Goal: Information Seeking & Learning: Learn about a topic

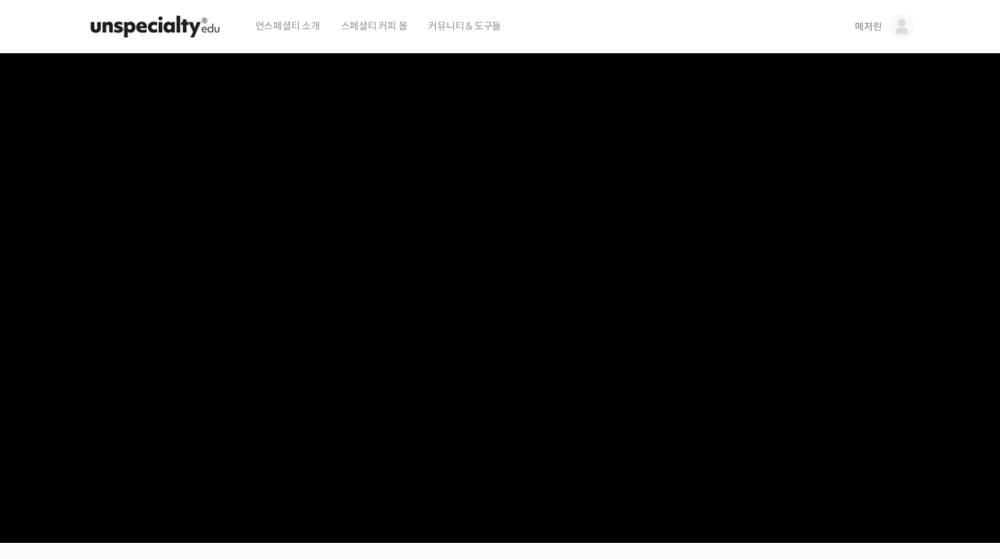
click at [865, 19] on link "메저린" at bounding box center [884, 26] width 59 height 53
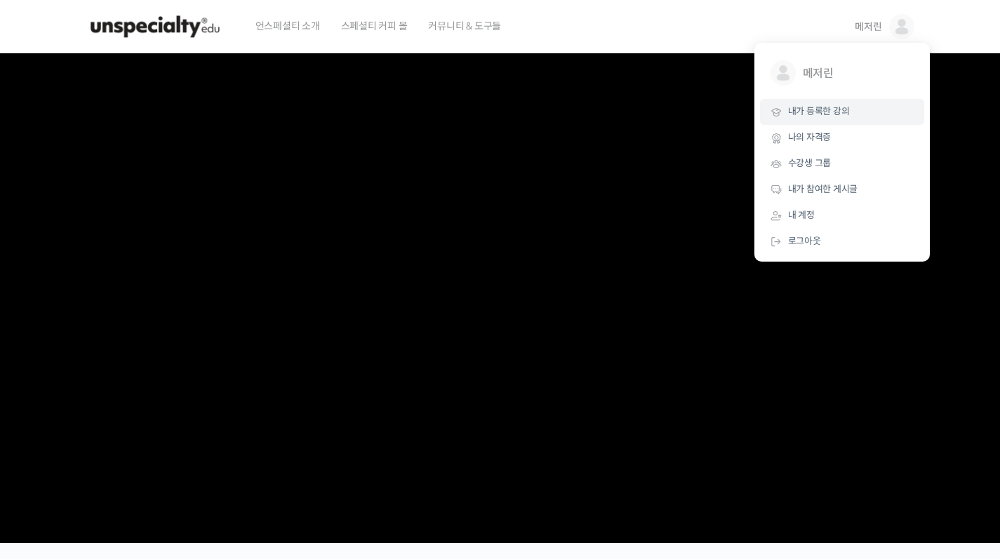
click at [843, 108] on span "내가 등록한 강의" at bounding box center [819, 111] width 62 height 12
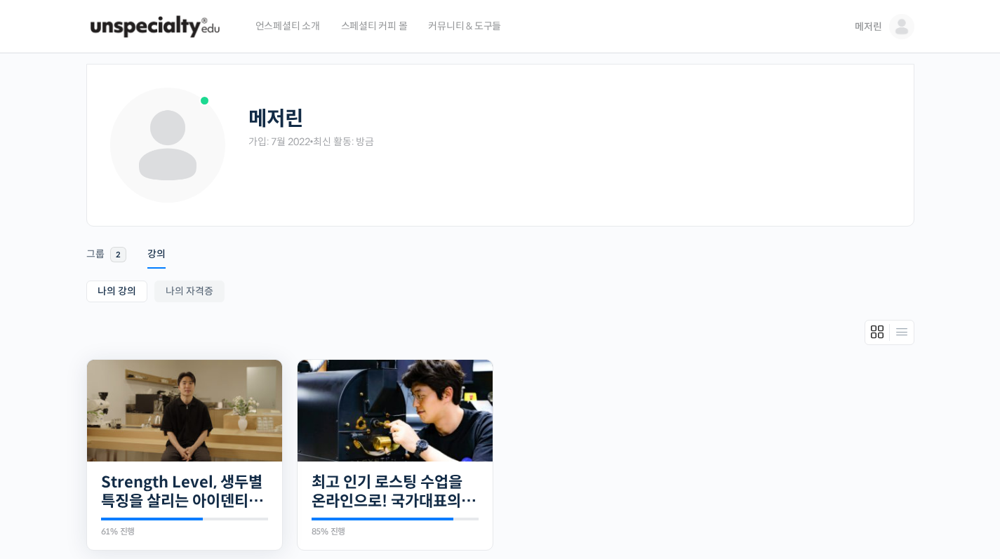
click at [197, 421] on img at bounding box center [184, 411] width 195 height 102
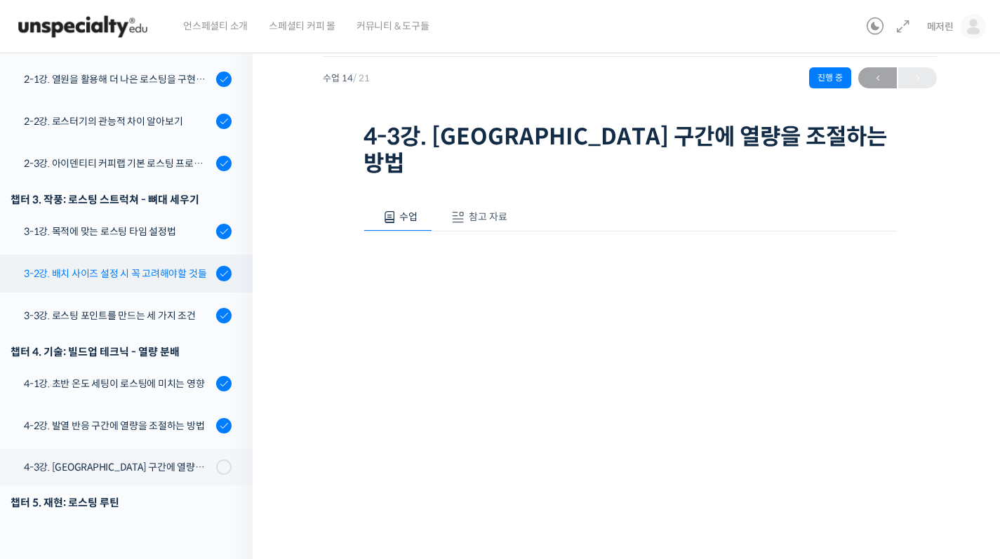
scroll to position [445, 0]
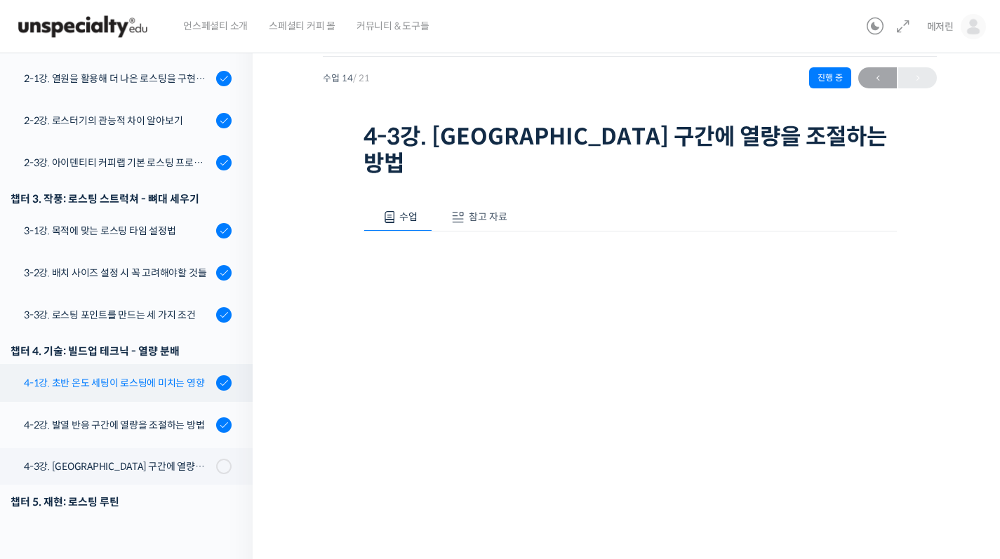
click at [176, 376] on div "4-1강. 초반 온도 세팅이 로스팅에 미치는 영향" at bounding box center [118, 383] width 188 height 15
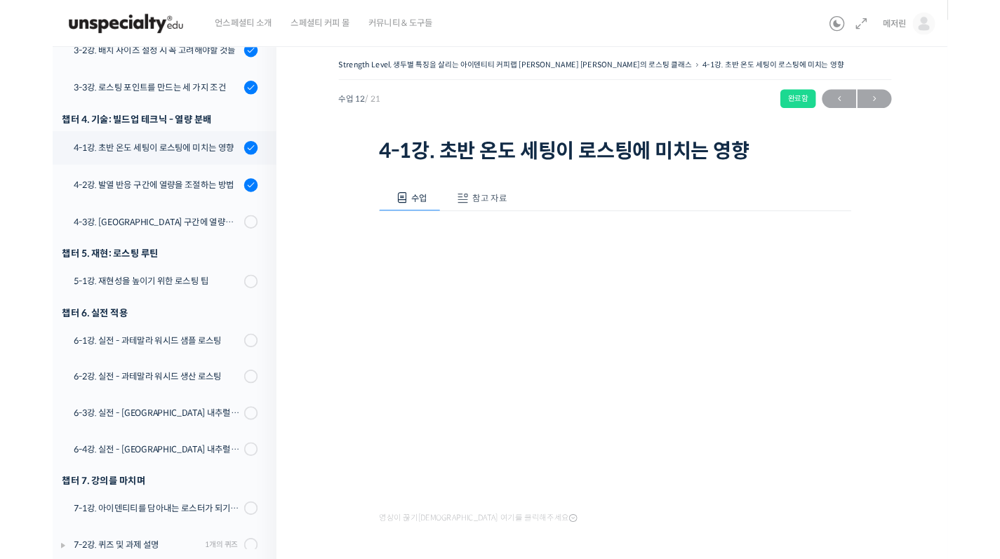
scroll to position [57, 0]
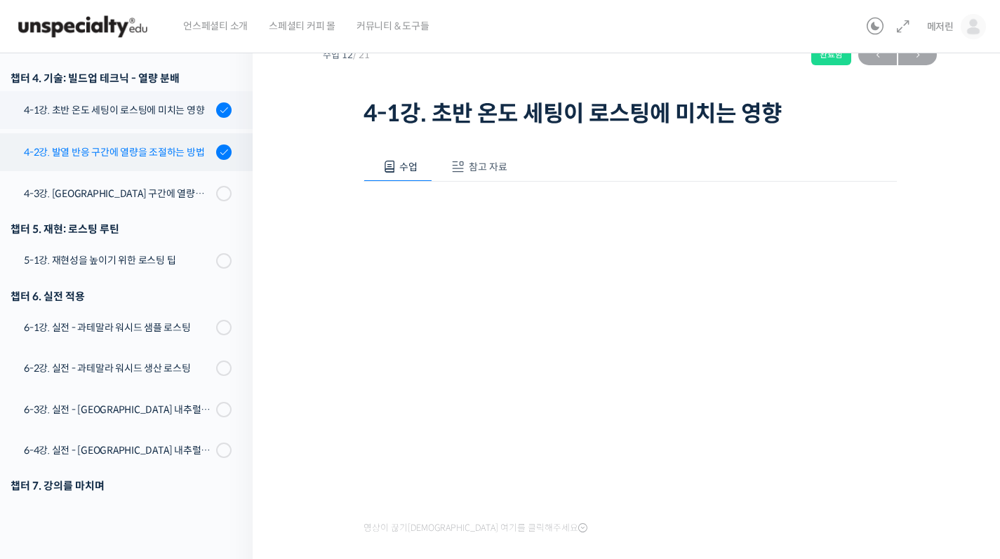
click at [152, 145] on div "4-2강. 발열 반응 구간에 열량을 조절하는 방법" at bounding box center [118, 152] width 188 height 15
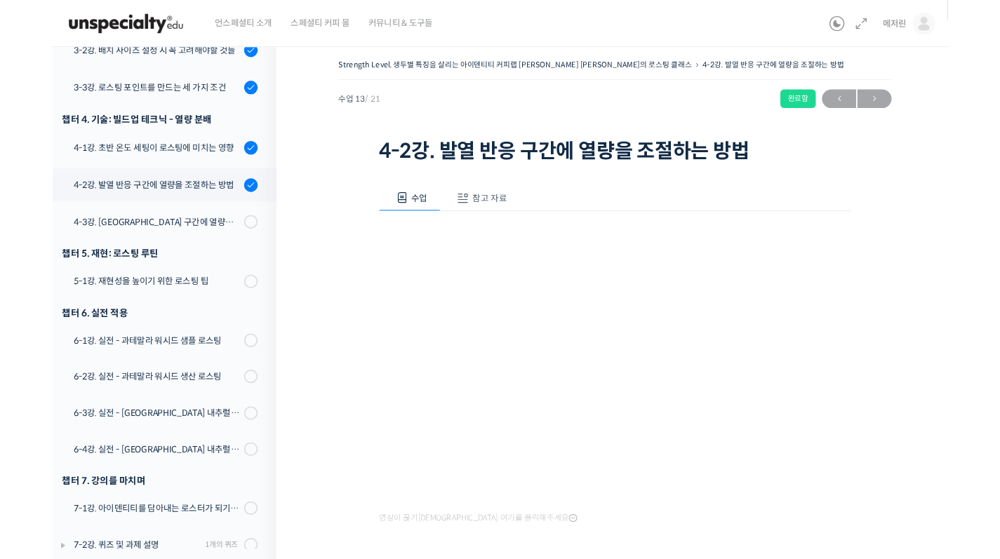
scroll to position [57, 0]
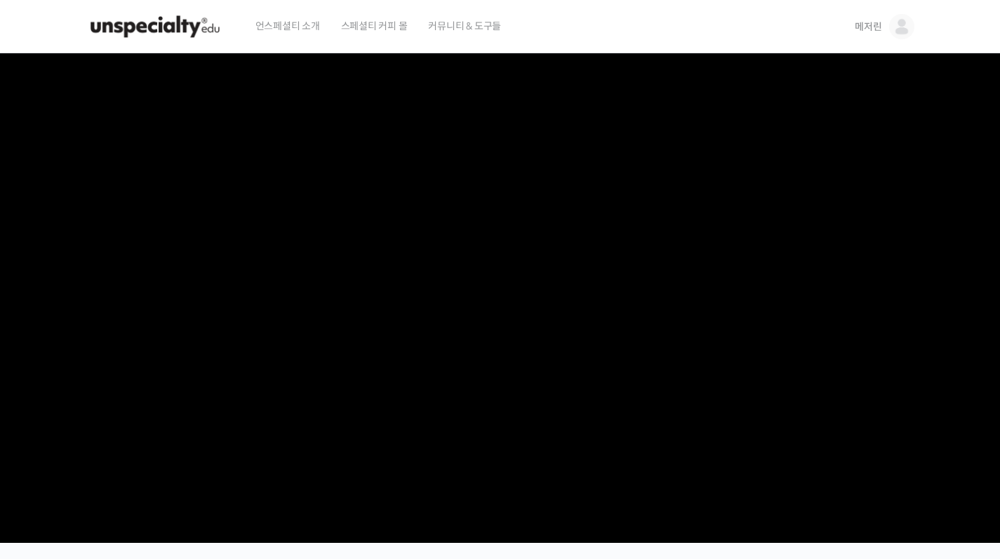
click at [880, 30] on span "메저린" at bounding box center [868, 26] width 27 height 13
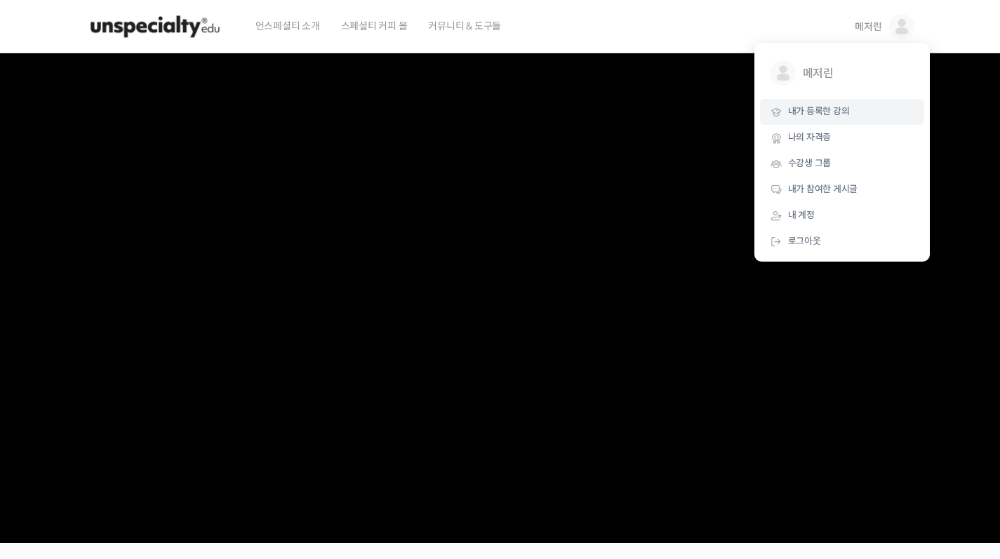
click at [817, 111] on span "내가 등록한 강의" at bounding box center [819, 111] width 62 height 12
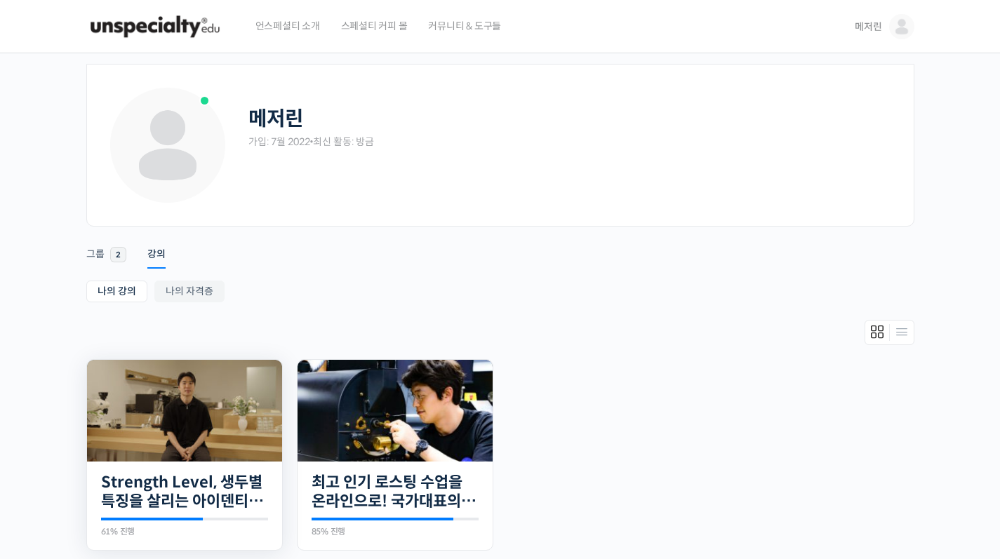
click at [226, 442] on img at bounding box center [184, 411] width 195 height 102
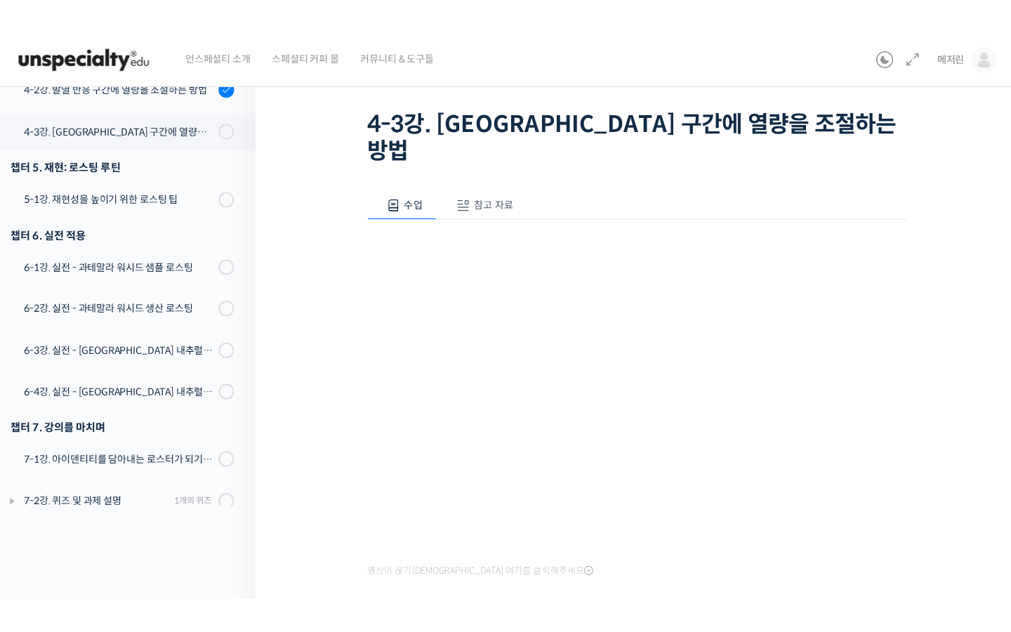
scroll to position [695, 0]
